Goal: Check status: Check status

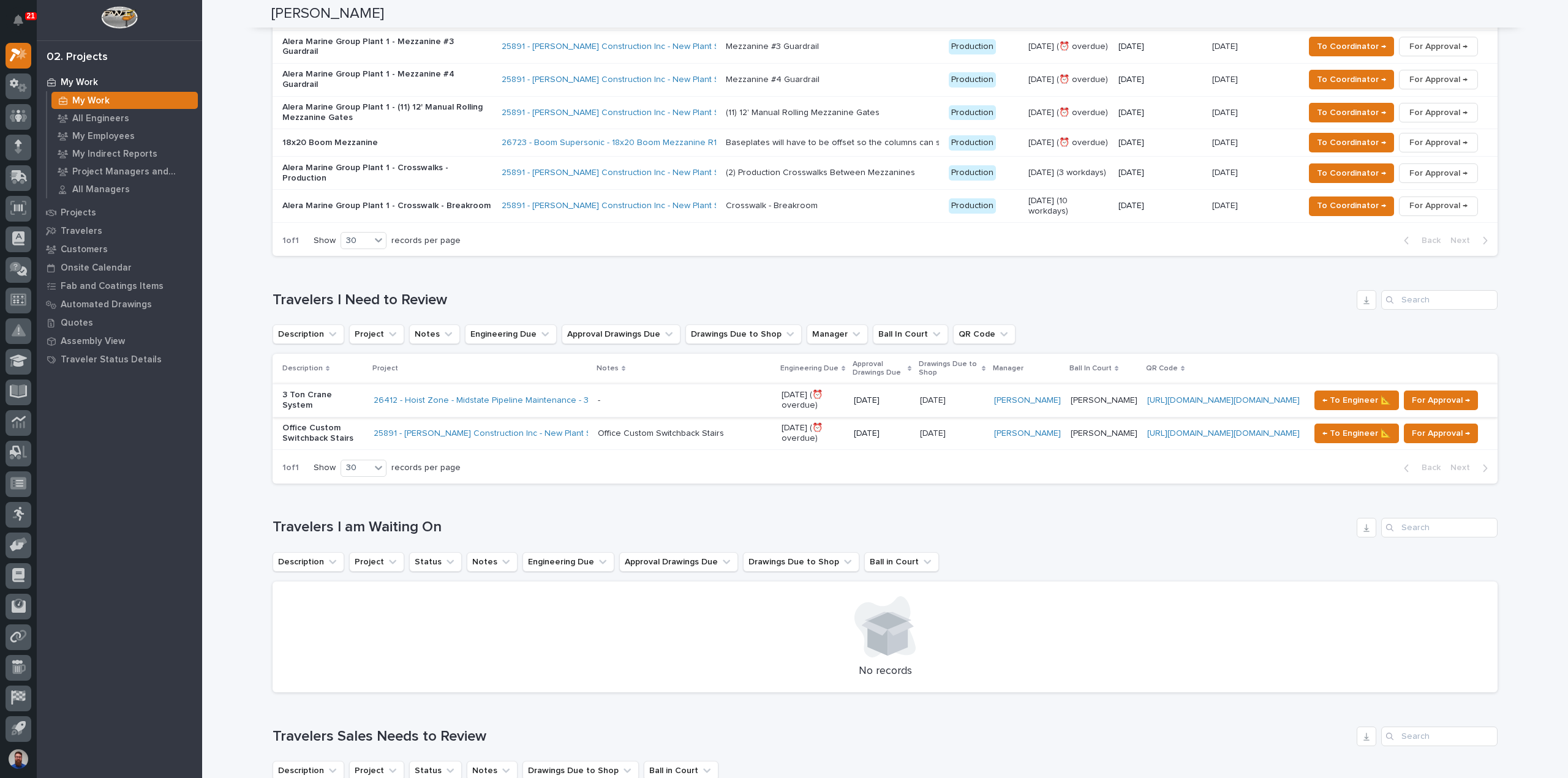
scroll to position [734, 0]
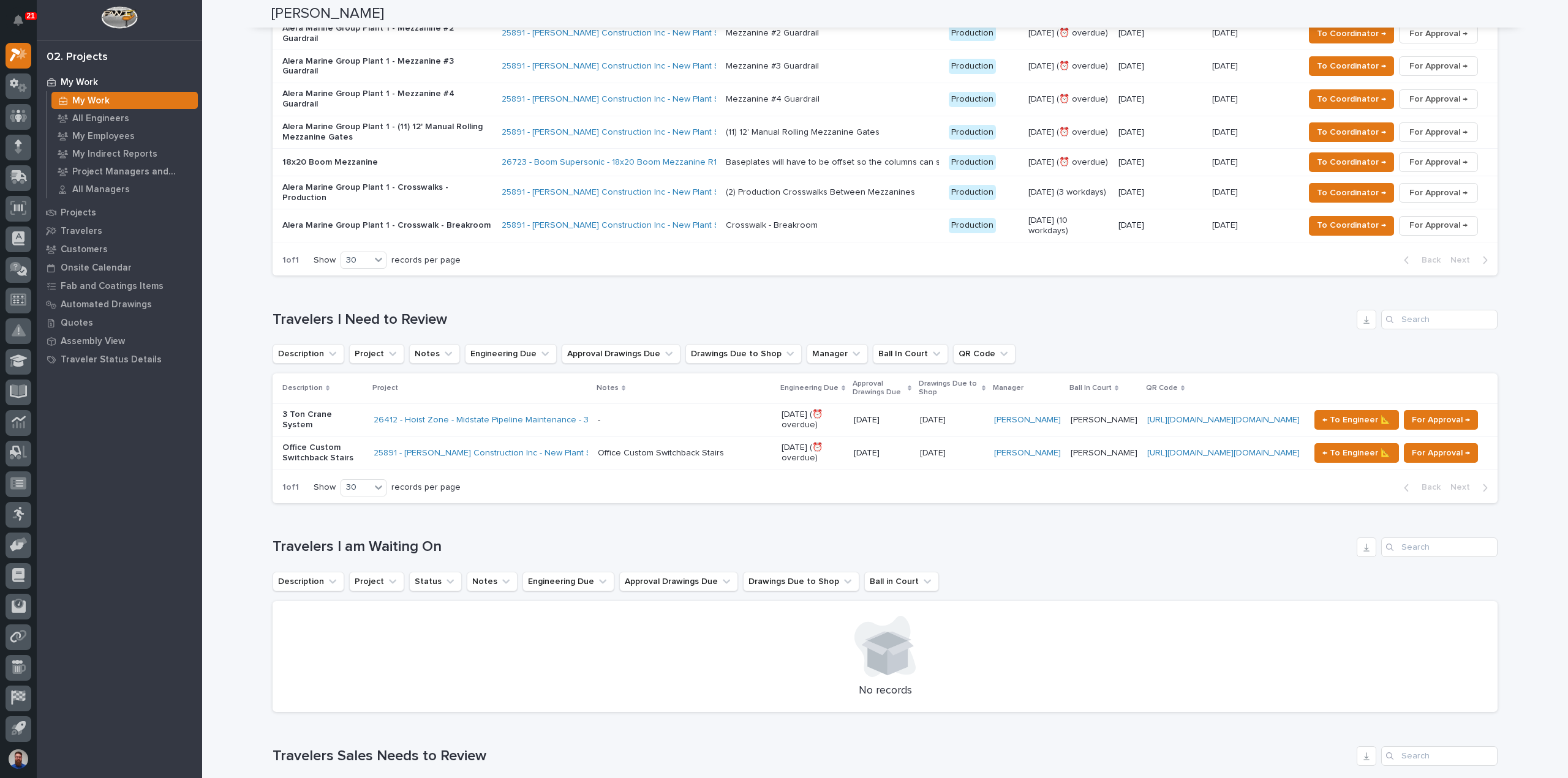
click at [611, 415] on p at bounding box center [685, 420] width 174 height 11
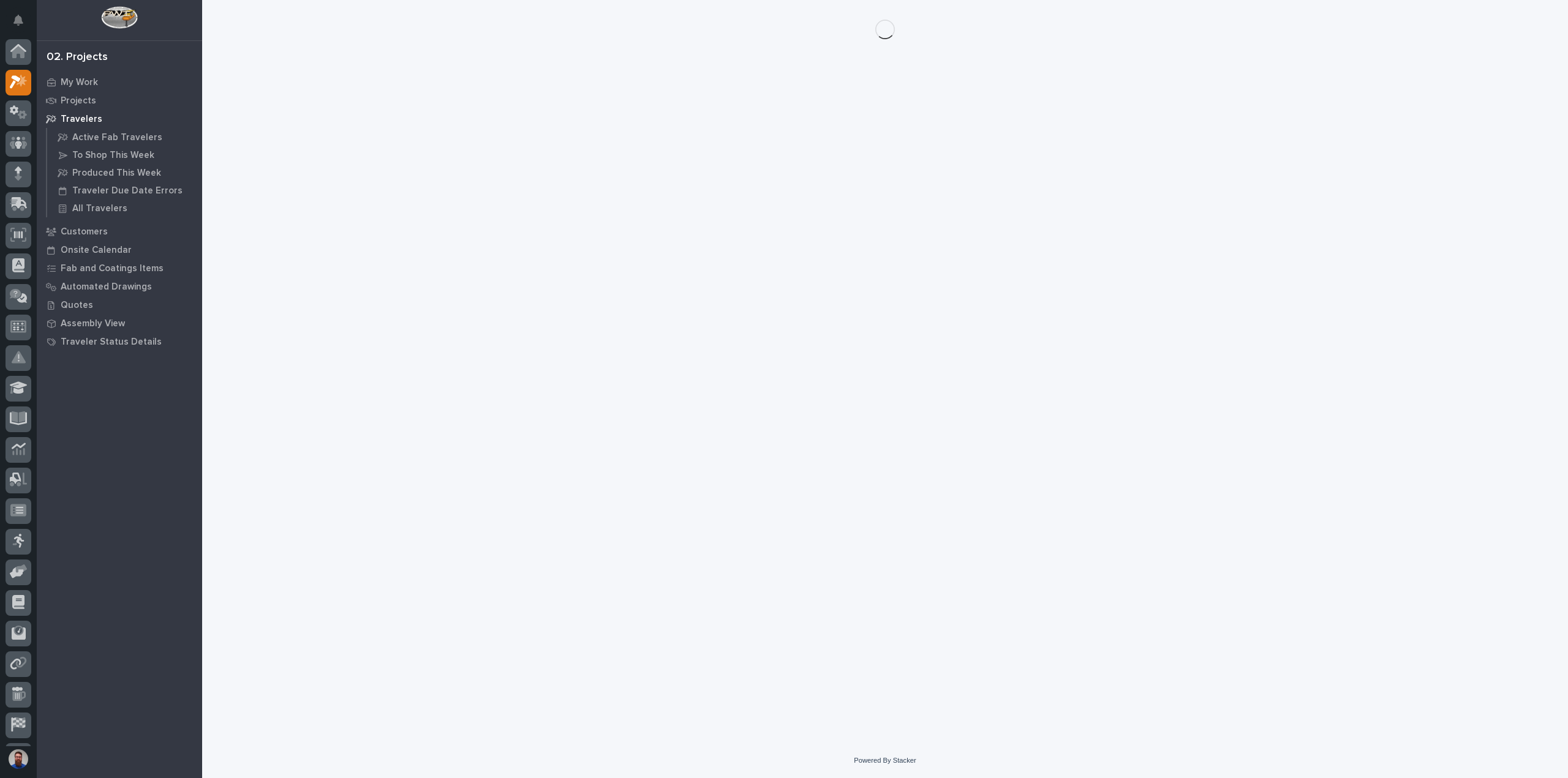
scroll to position [27, 0]
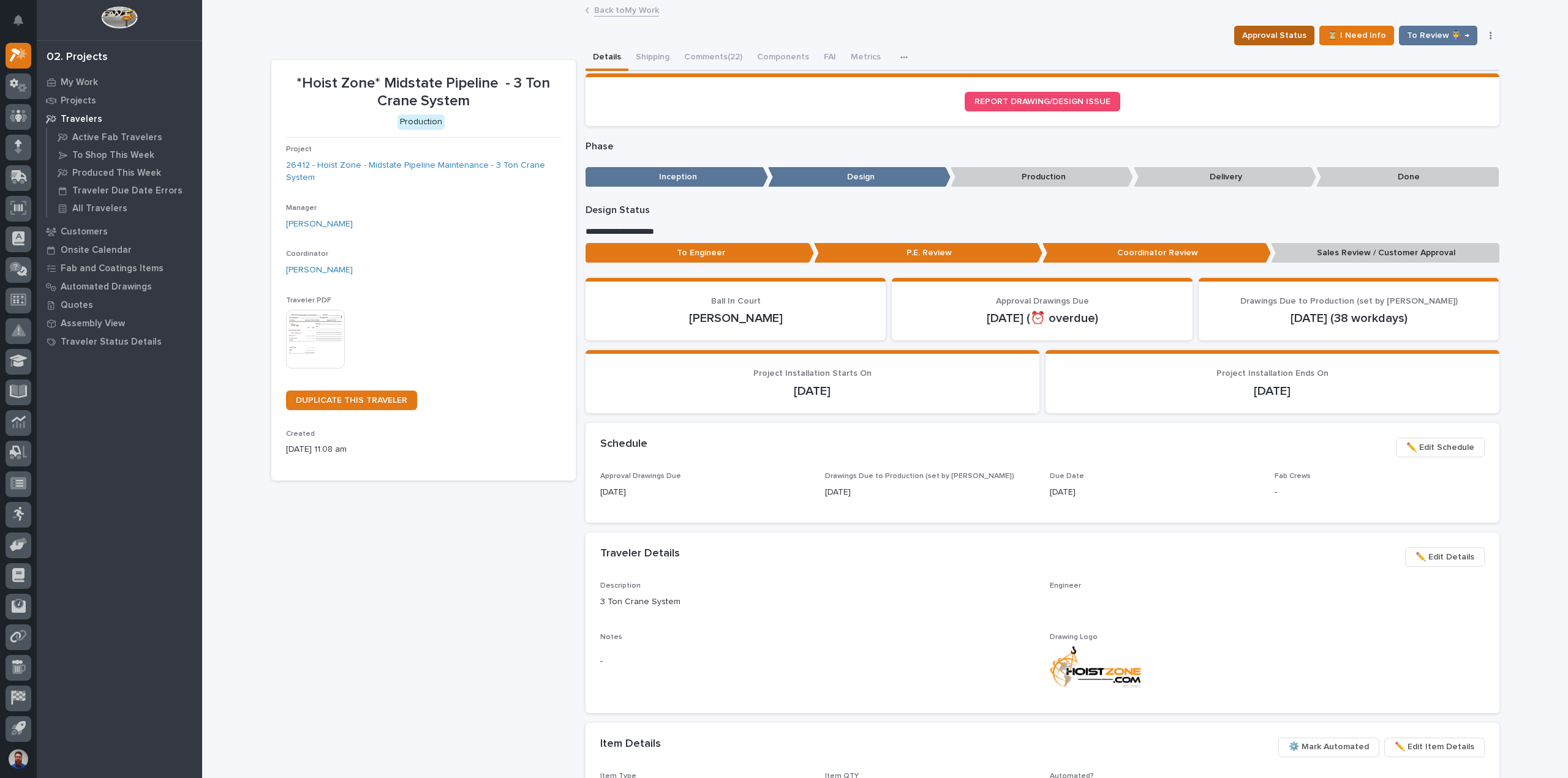
click at [1272, 37] on span "Approval Status" at bounding box center [1274, 35] width 64 height 15
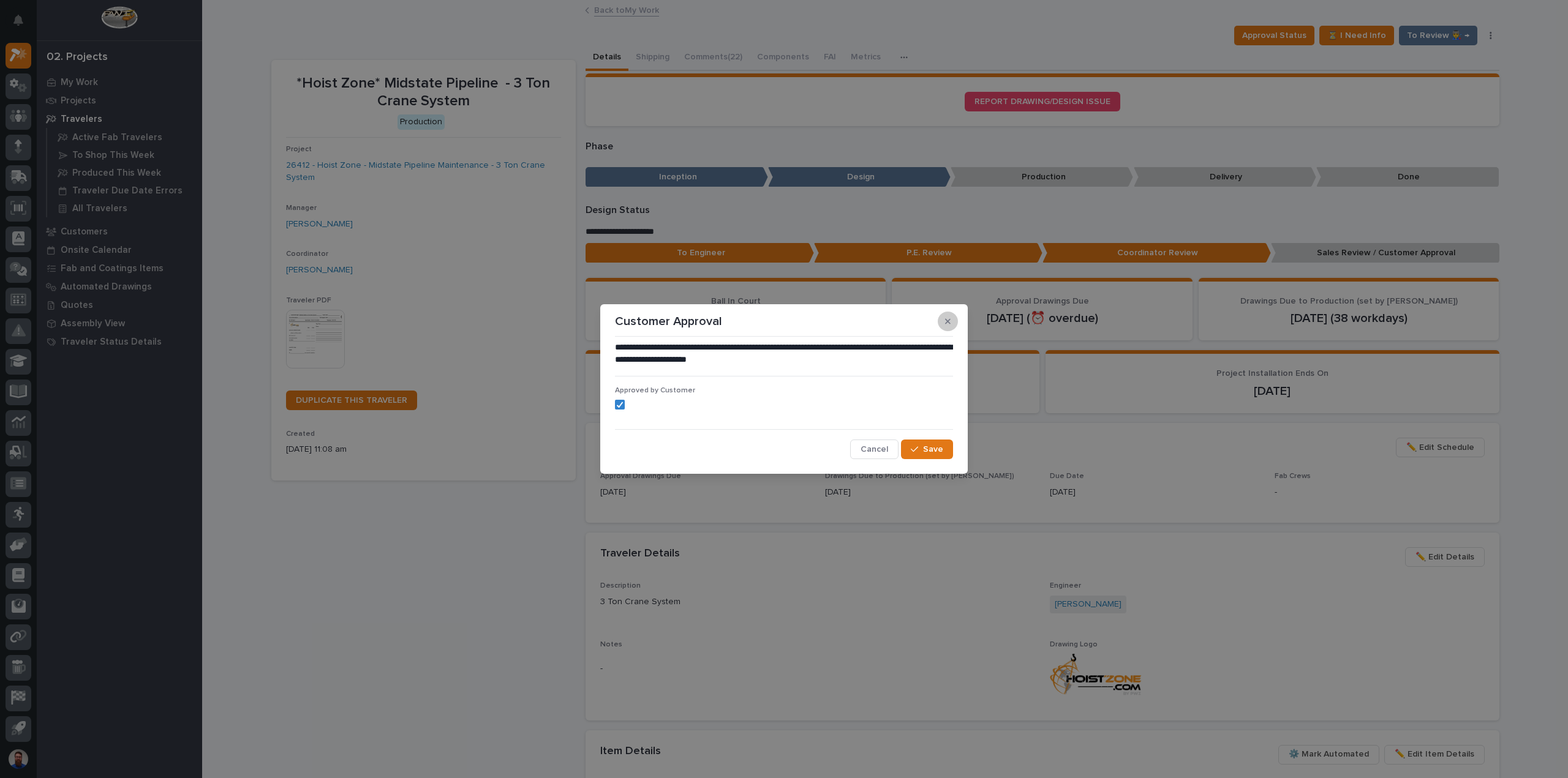
click at [949, 318] on icon "button" at bounding box center [948, 321] width 6 height 8
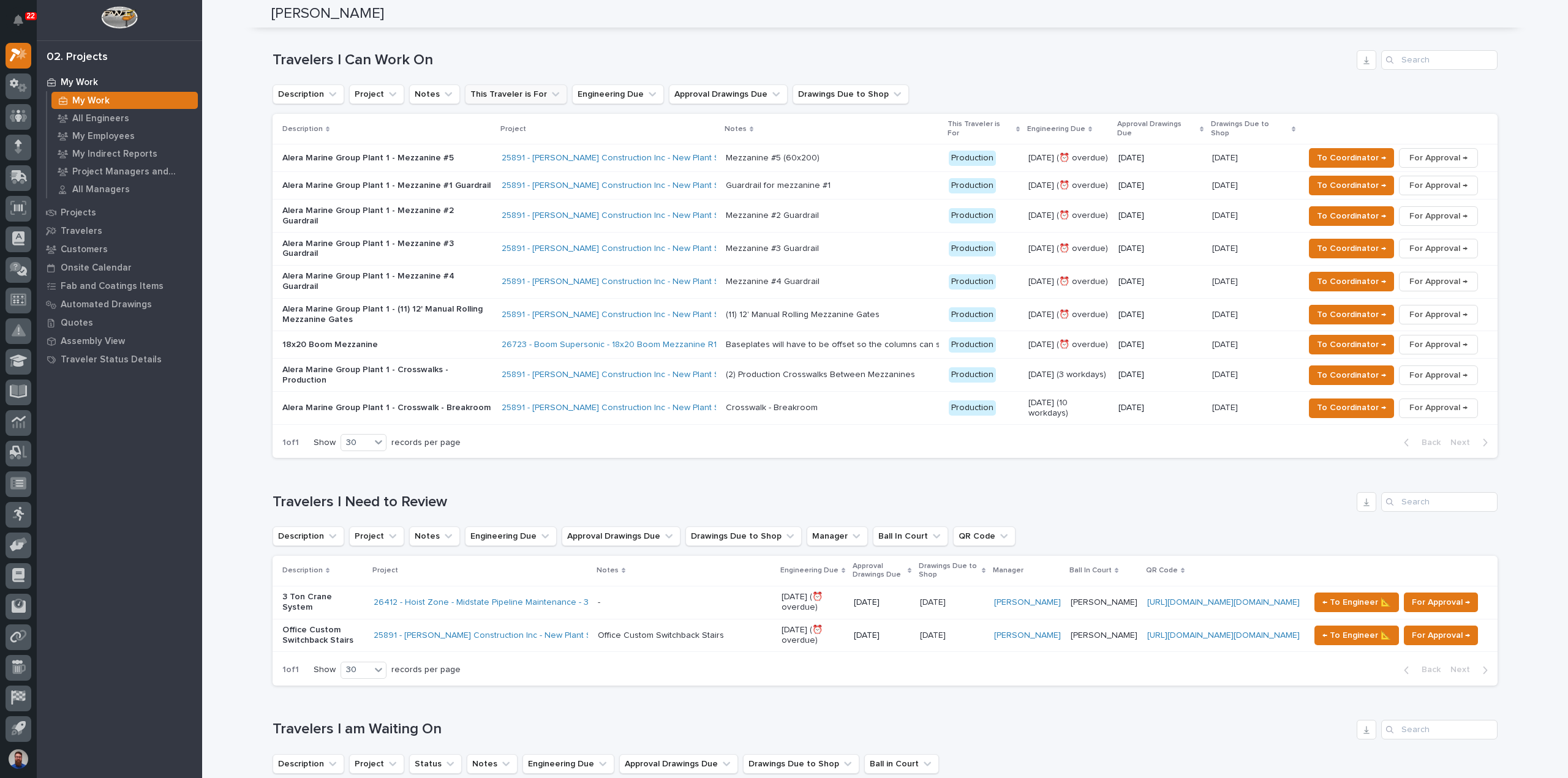
scroll to position [571, 0]
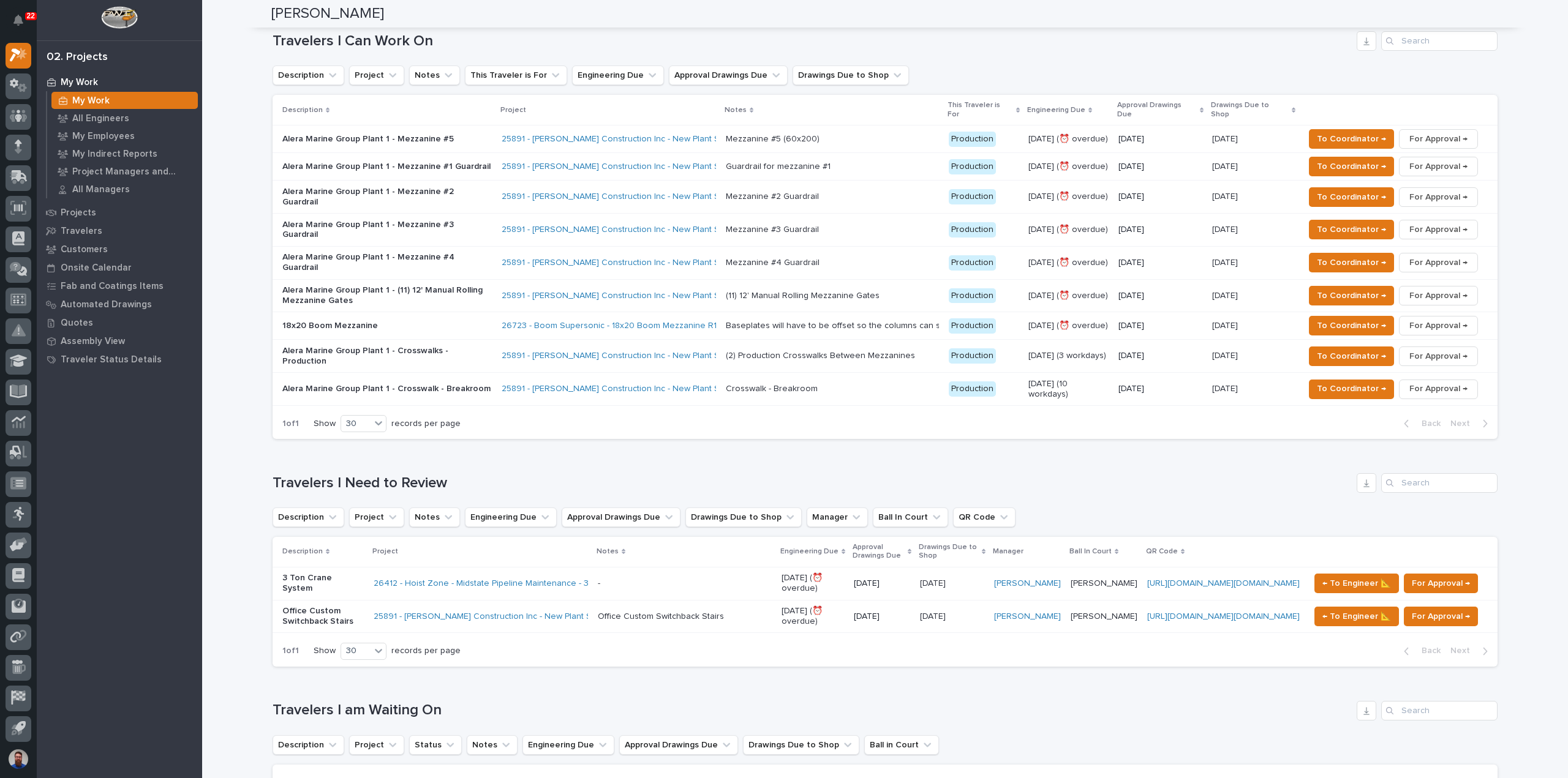
drag, startPoint x: 234, startPoint y: 464, endPoint x: 235, endPoint y: 450, distance: 14.0
drag, startPoint x: 235, startPoint y: 429, endPoint x: 476, endPoint y: 436, distance: 241.1
click at [476, 474] on h1 "Travelers I Need to Review" at bounding box center [812, 483] width 1079 height 18
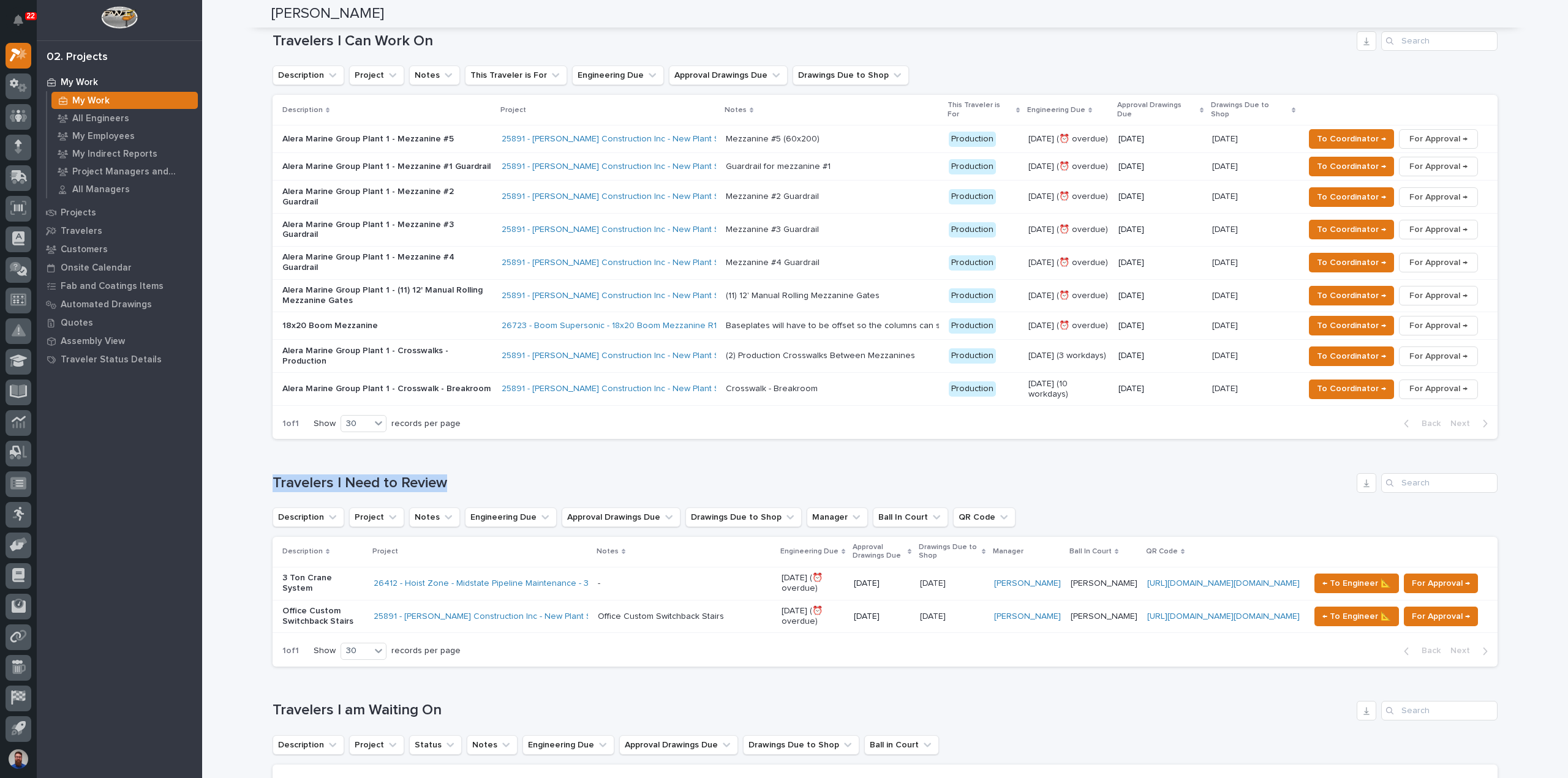
drag, startPoint x: 291, startPoint y: 439, endPoint x: 232, endPoint y: 439, distance: 59.0
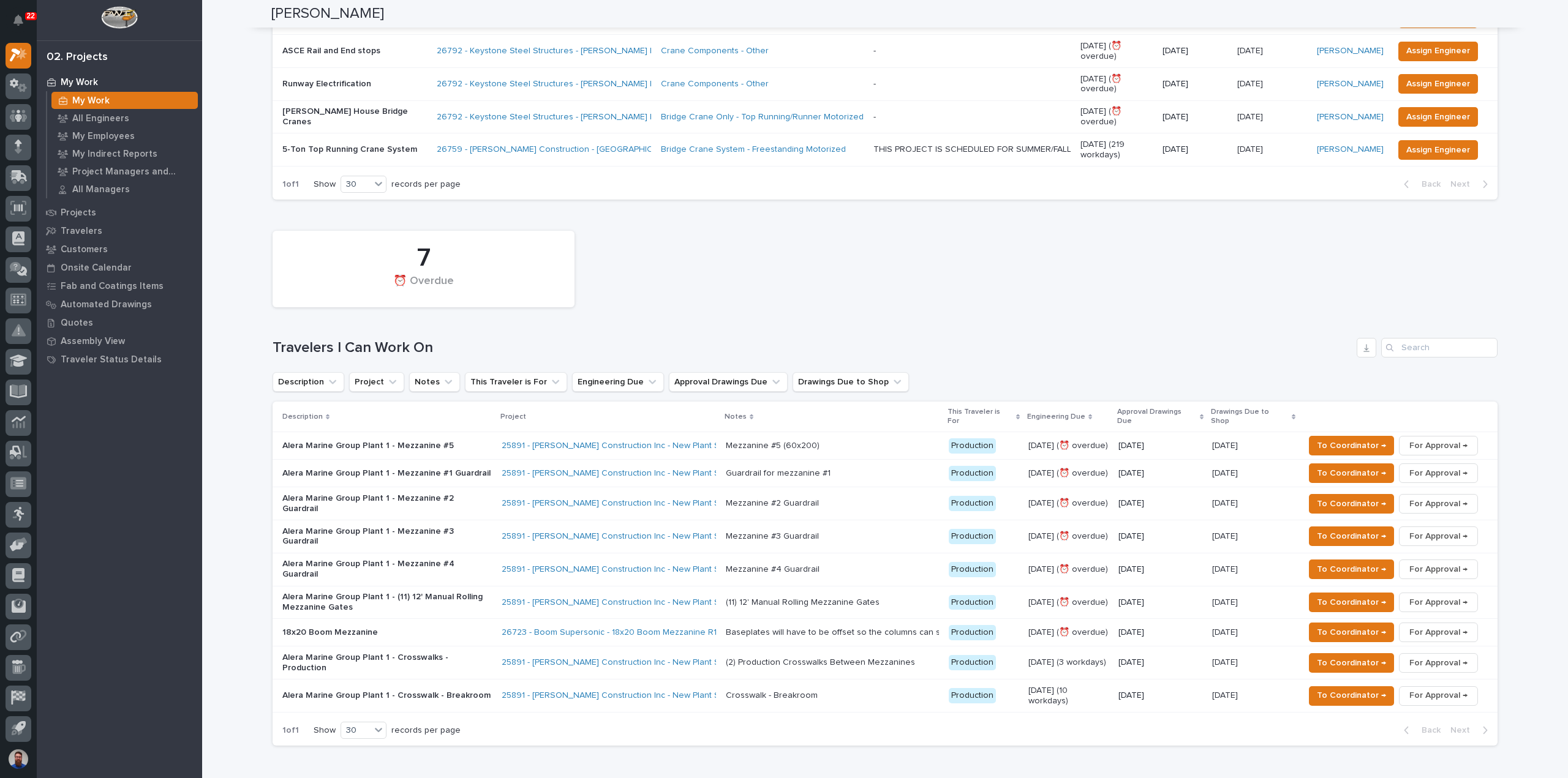
scroll to position [0, 0]
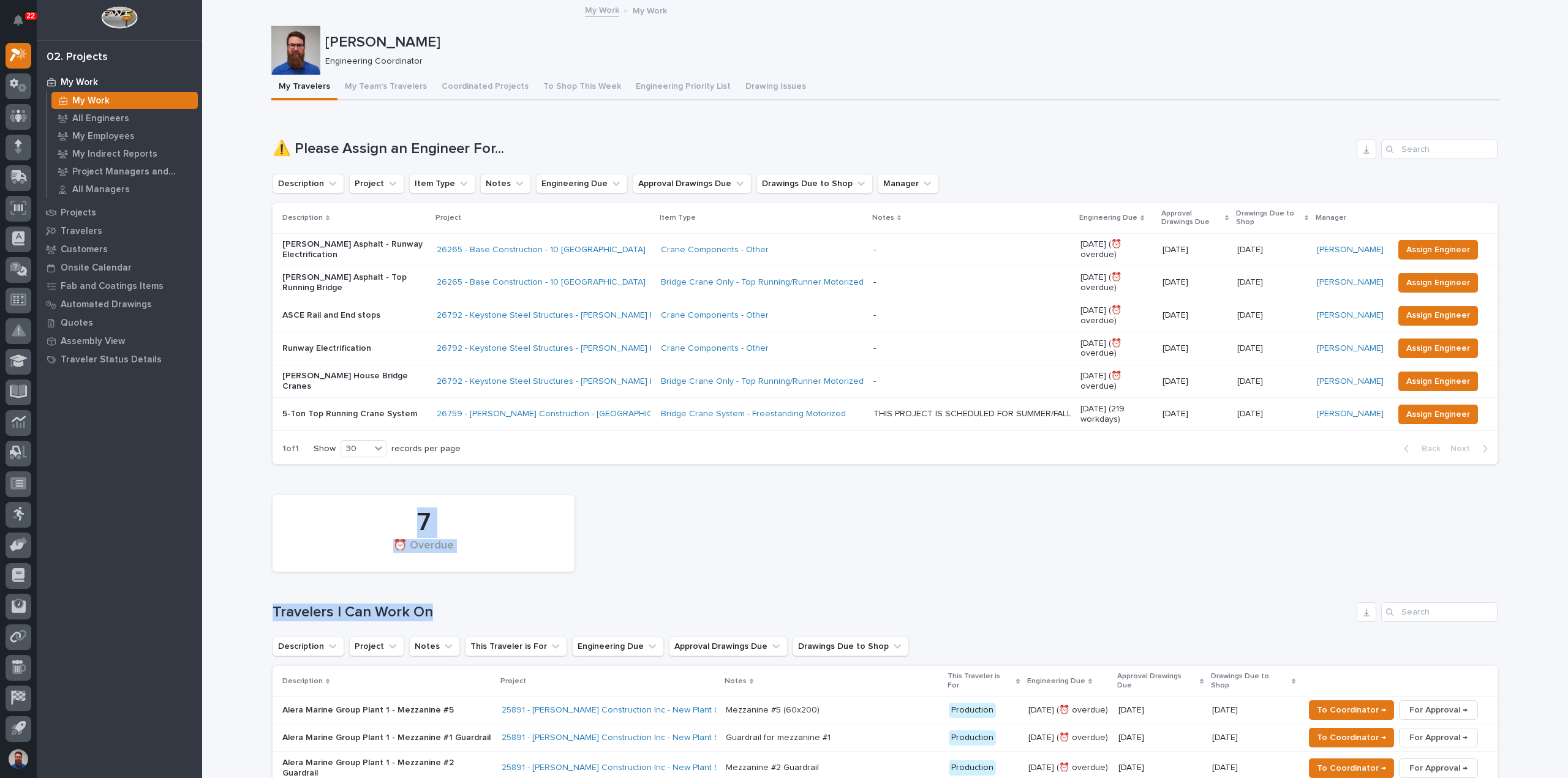
drag, startPoint x: 233, startPoint y: 536, endPoint x: 502, endPoint y: 587, distance: 273.8
click at [502, 587] on div "7 ⏰ Overdue Travelers I Can Work On Description Project Notes This Traveler is …" at bounding box center [885, 749] width 1224 height 521
click at [512, 588] on div "7 ⏰ Overdue Travelers I Can Work On Description Project Notes This Traveler is …" at bounding box center [885, 749] width 1224 height 521
drag, startPoint x: 567, startPoint y: 595, endPoint x: 250, endPoint y: 519, distance: 326.0
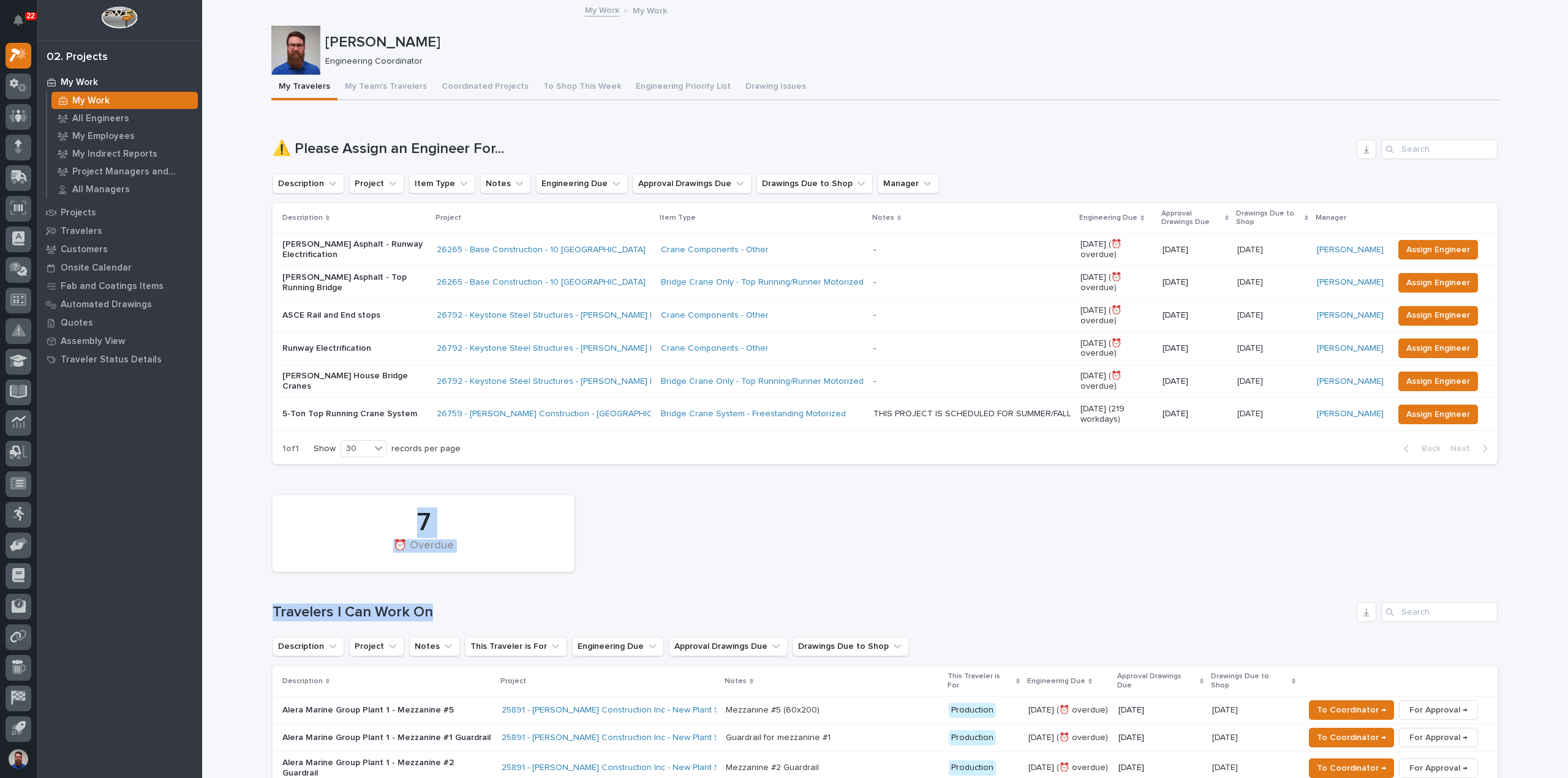
drag, startPoint x: 244, startPoint y: 478, endPoint x: 501, endPoint y: 585, distance: 278.4
click at [501, 585] on div "7 ⏰ Overdue Travelers I Can Work On Description Project Notes This Traveler is …" at bounding box center [885, 749] width 1224 height 521
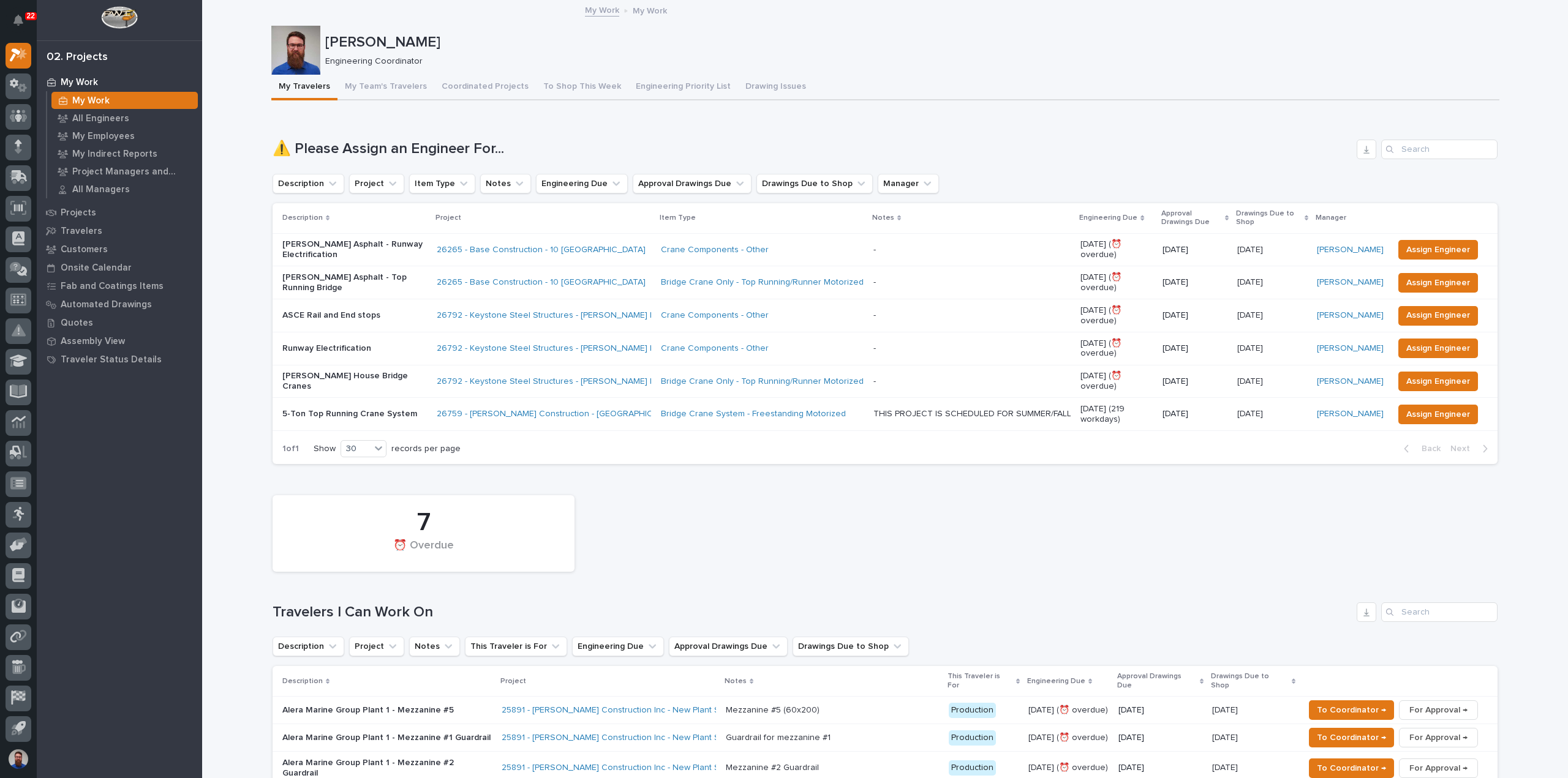
scroll to position [326, 0]
